Goal: Task Accomplishment & Management: Manage account settings

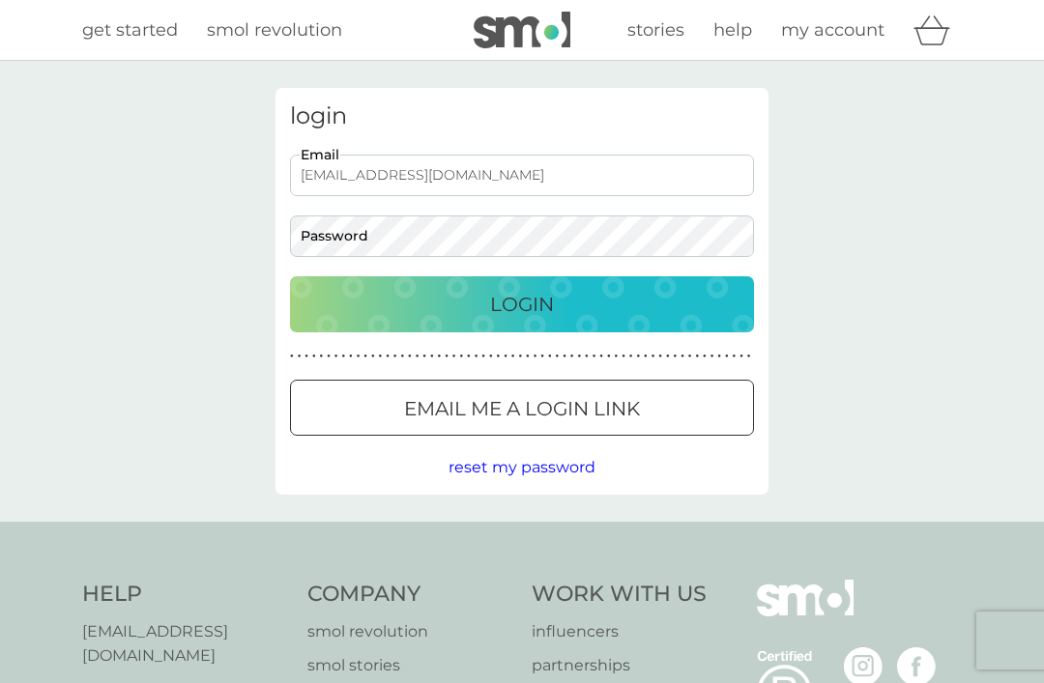
type input "[EMAIL_ADDRESS][DOMAIN_NAME]"
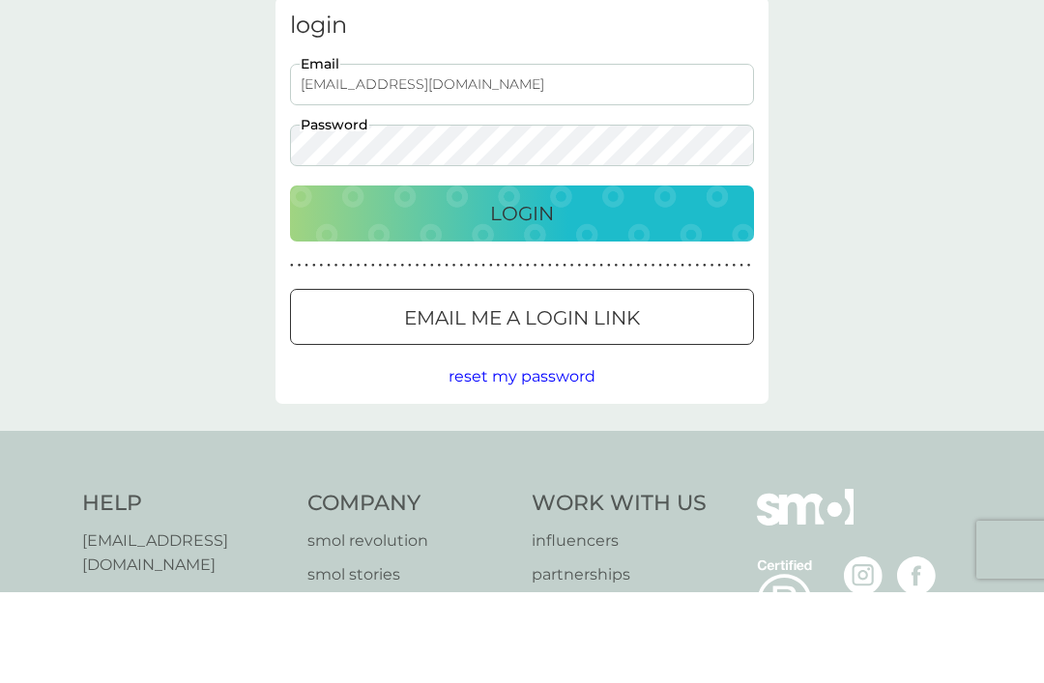
click at [561, 289] on div "Login" at bounding box center [521, 304] width 425 height 31
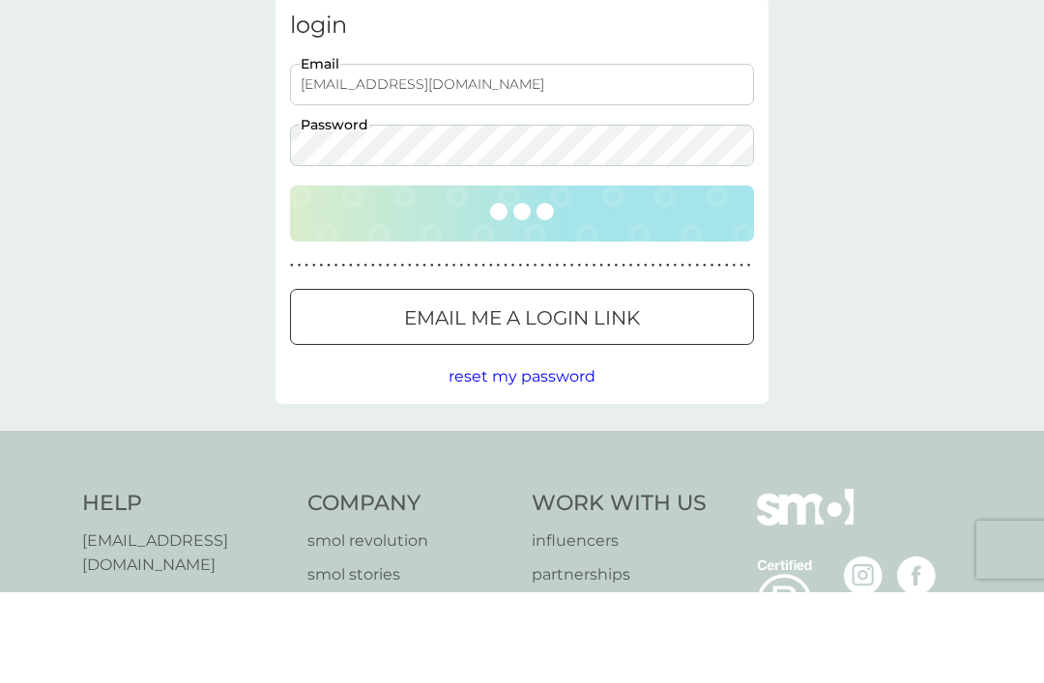
scroll to position [91, 0]
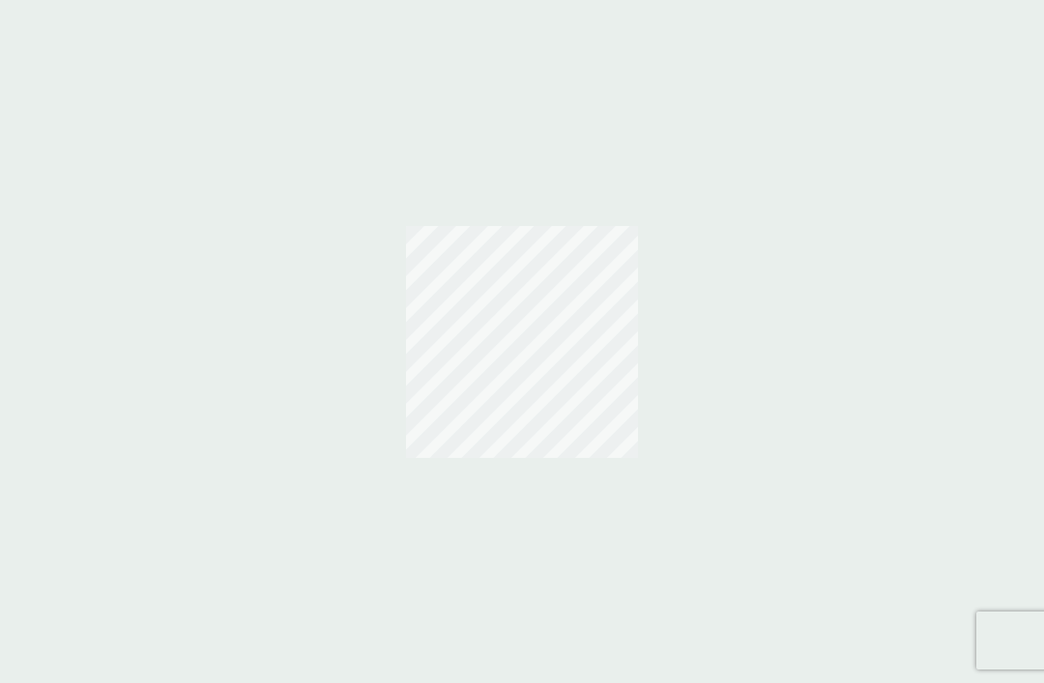
scroll to position [62, 0]
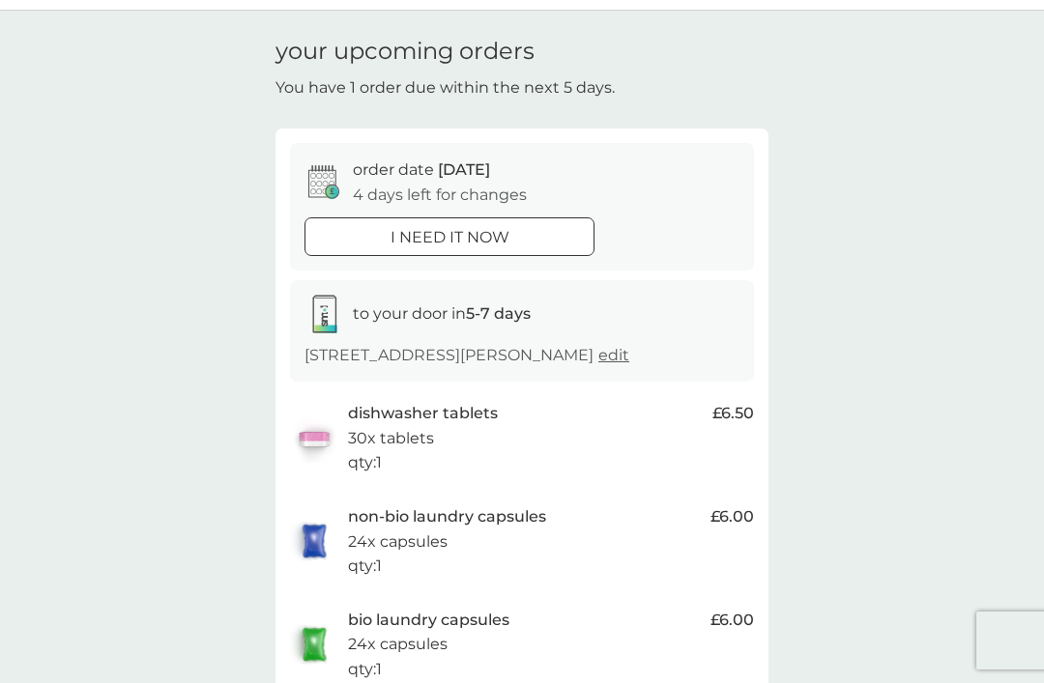
scroll to position [48, 0]
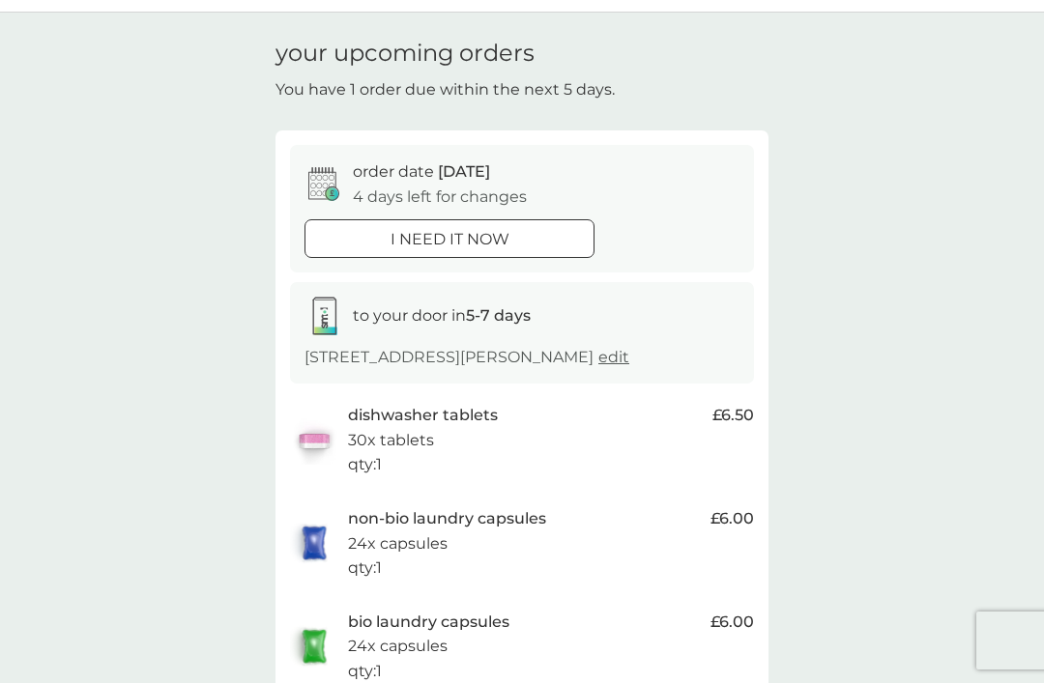
click at [461, 230] on div at bounding box center [450, 239] width 70 height 20
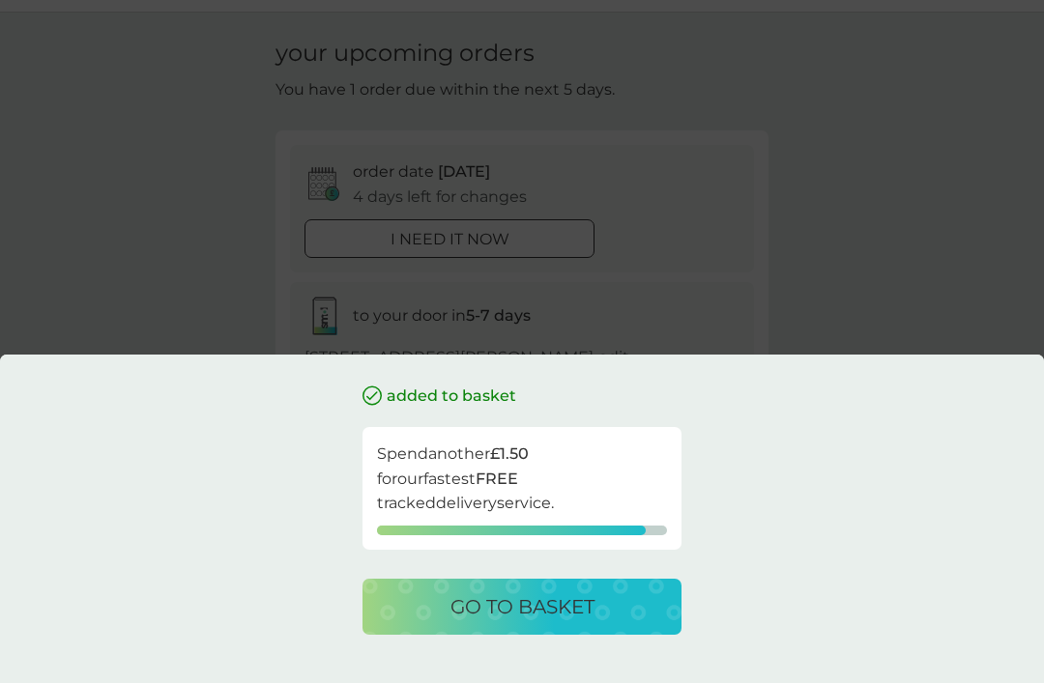
click at [554, 627] on button "go to basket" at bounding box center [521, 607] width 319 height 56
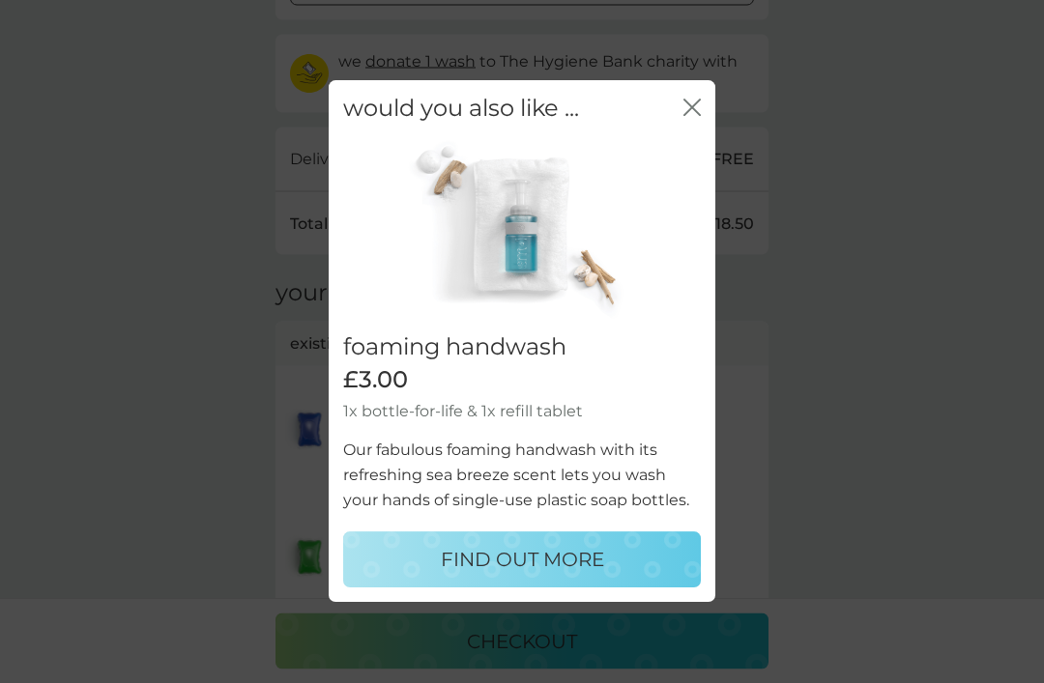
scroll to position [776, 0]
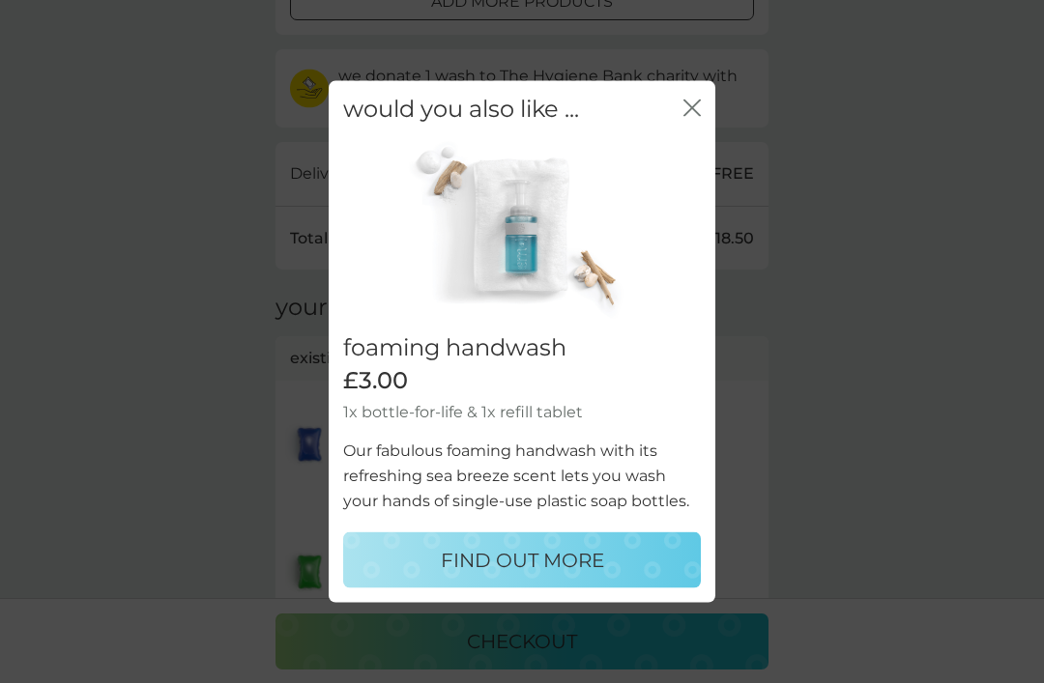
click at [697, 116] on icon "close" at bounding box center [691, 107] width 17 height 17
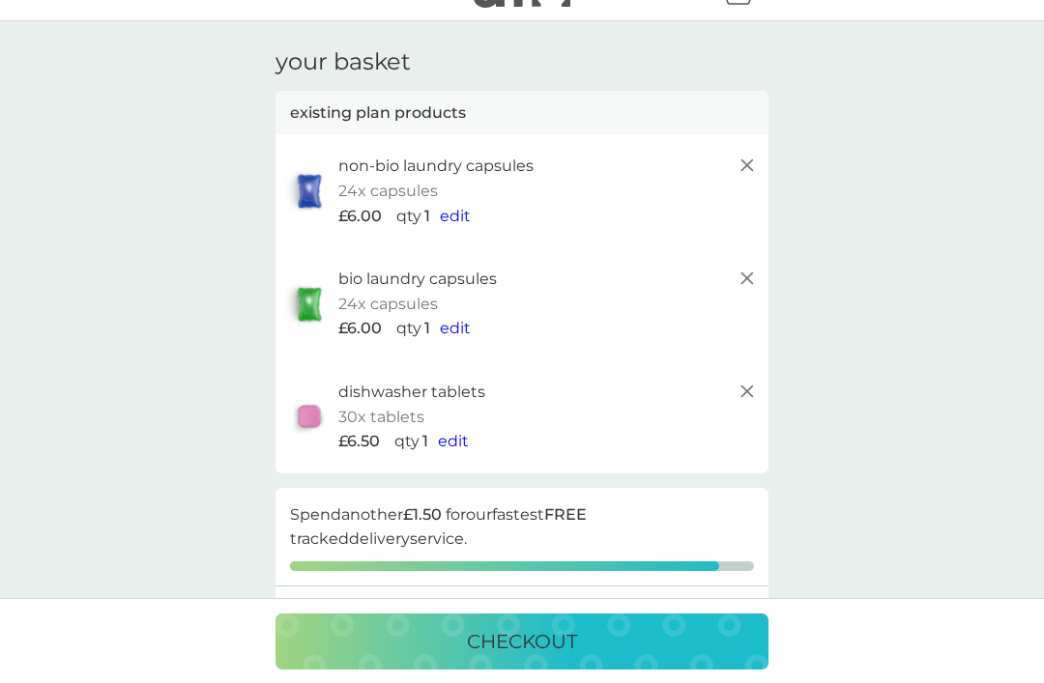
scroll to position [0, 0]
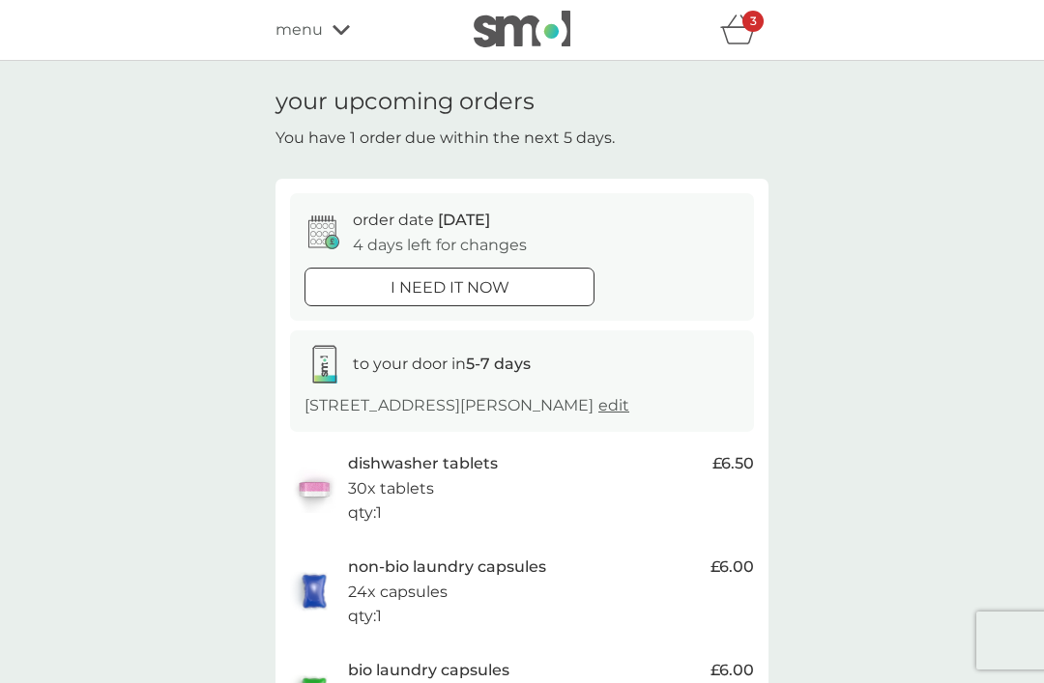
click at [754, 21] on p "3" at bounding box center [753, 21] width 7 height 0
